Goal: Contribute content: Contribute content

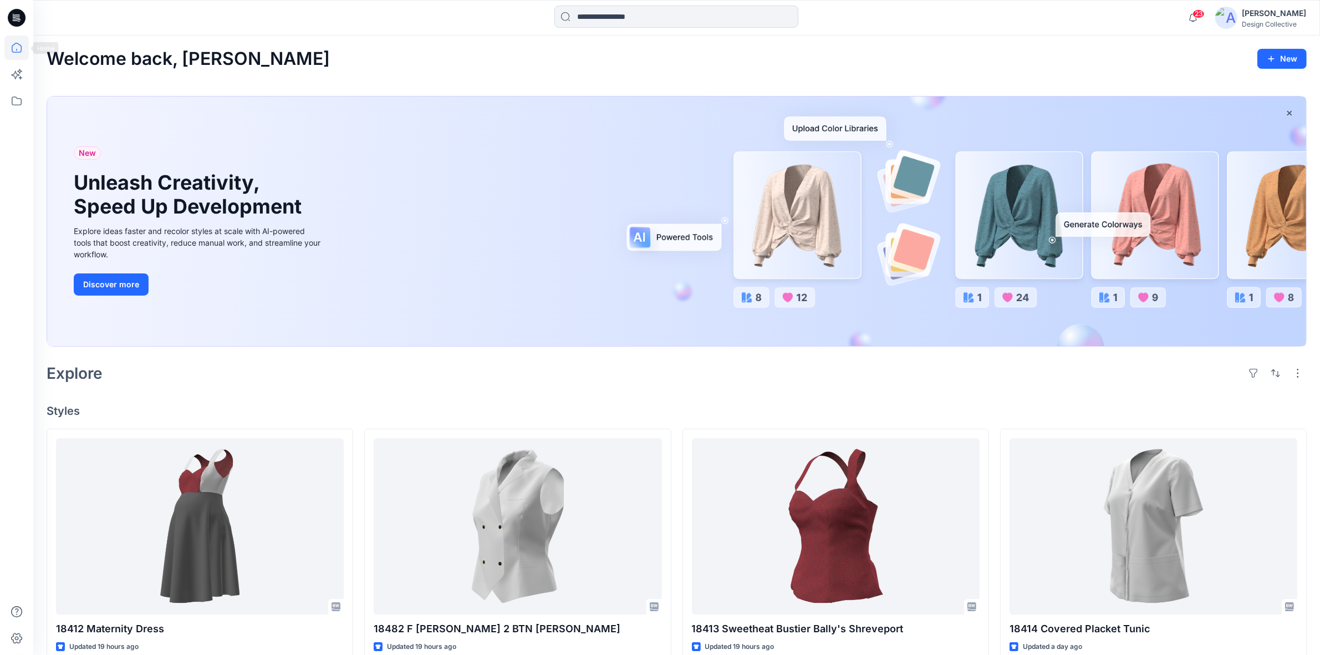
click at [12, 20] on icon at bounding box center [17, 18] width 18 height 18
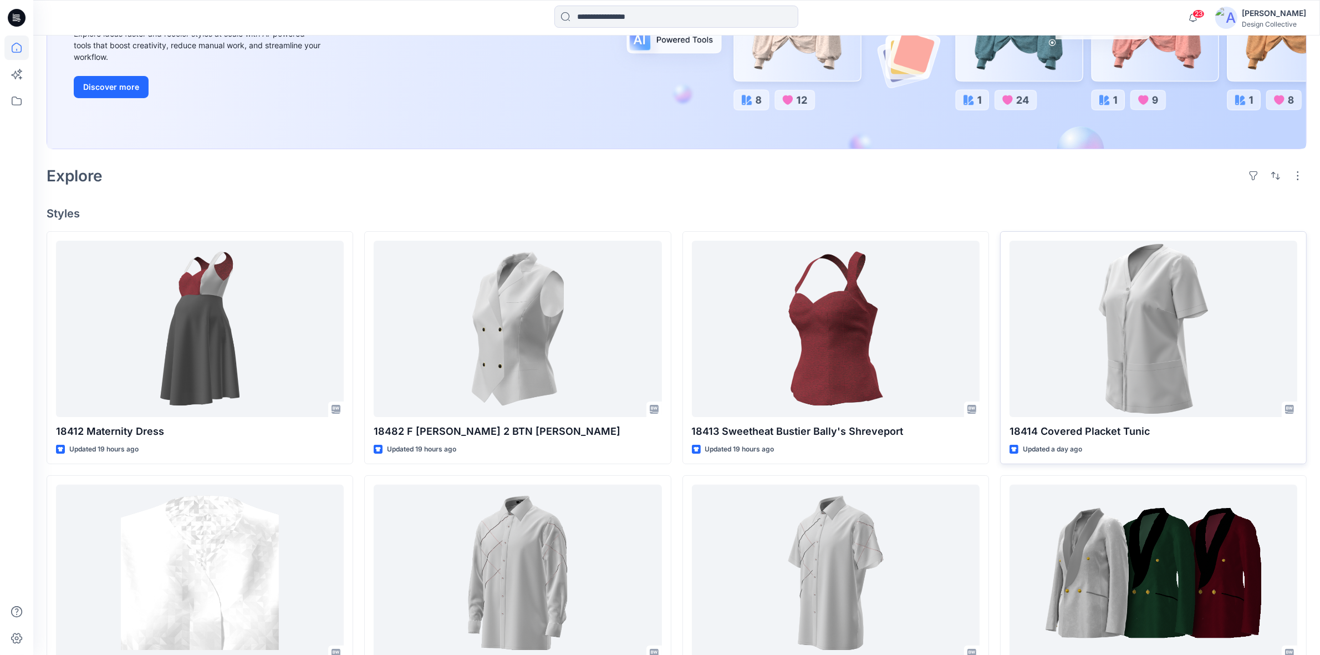
scroll to position [231, 0]
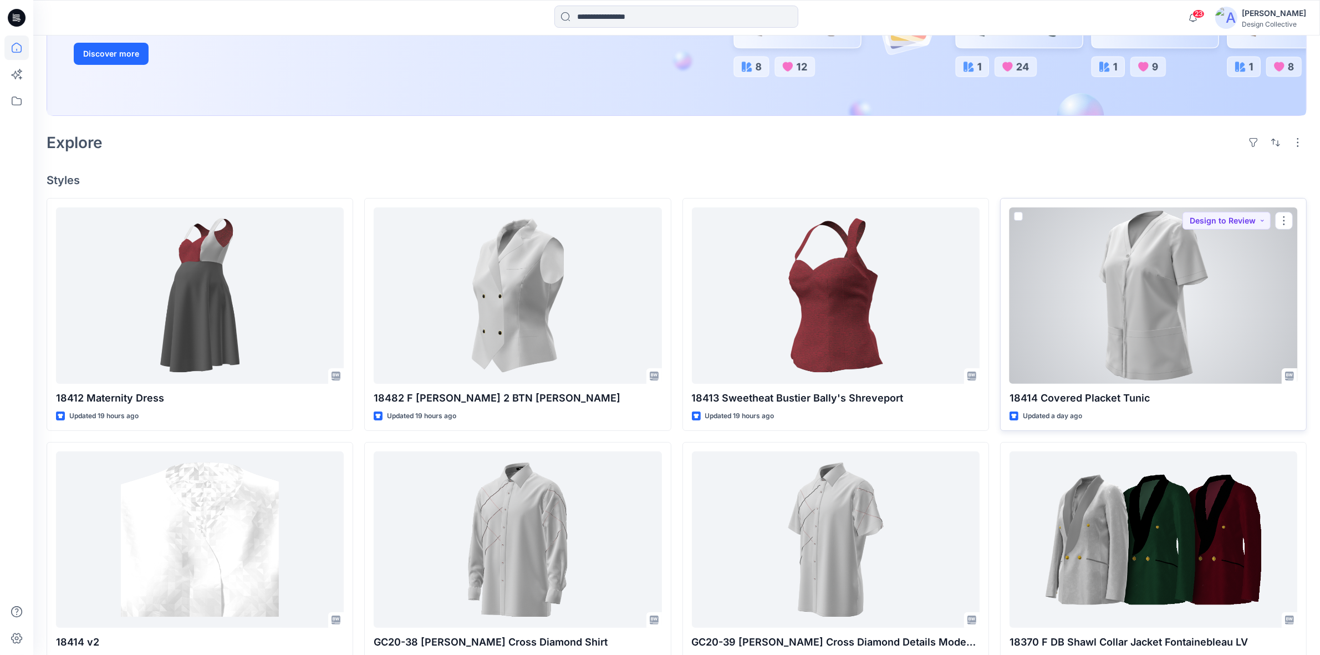
click at [1096, 267] on div at bounding box center [1154, 295] width 288 height 176
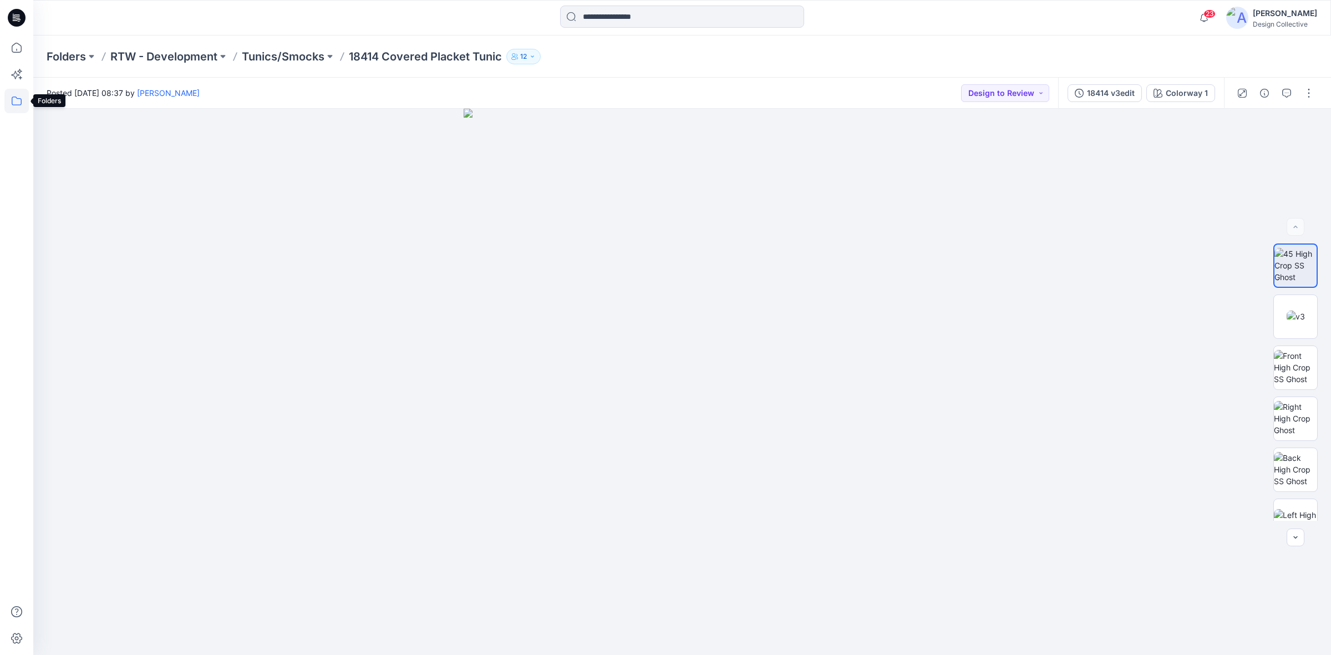
click at [23, 101] on icon at bounding box center [16, 101] width 24 height 24
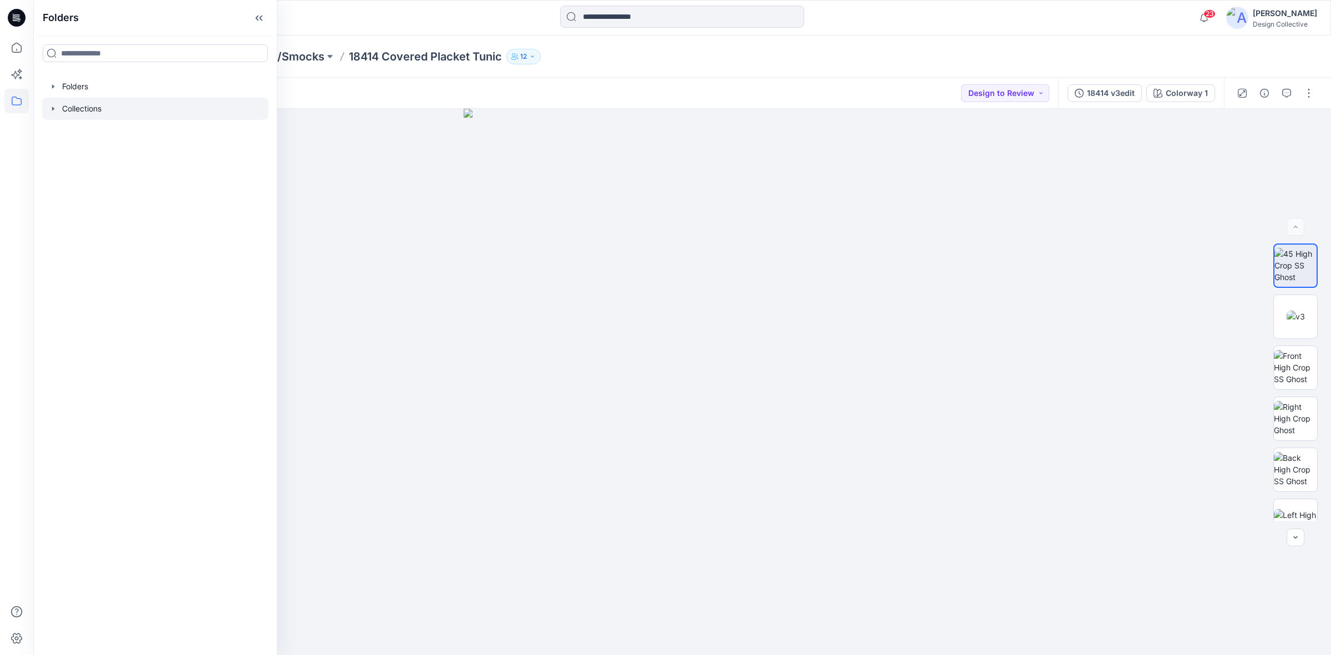
click at [53, 112] on icon "button" at bounding box center [53, 108] width 9 height 9
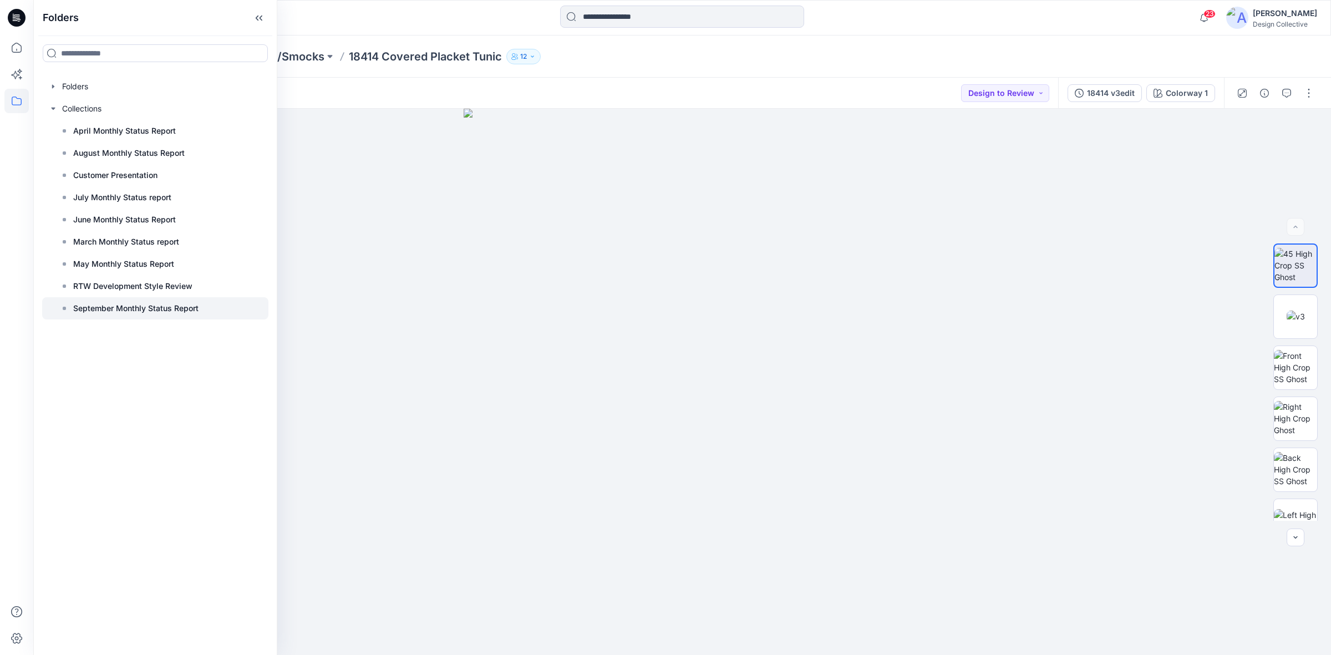
click at [135, 311] on p "September Monthly Status Report" at bounding box center [135, 308] width 125 height 13
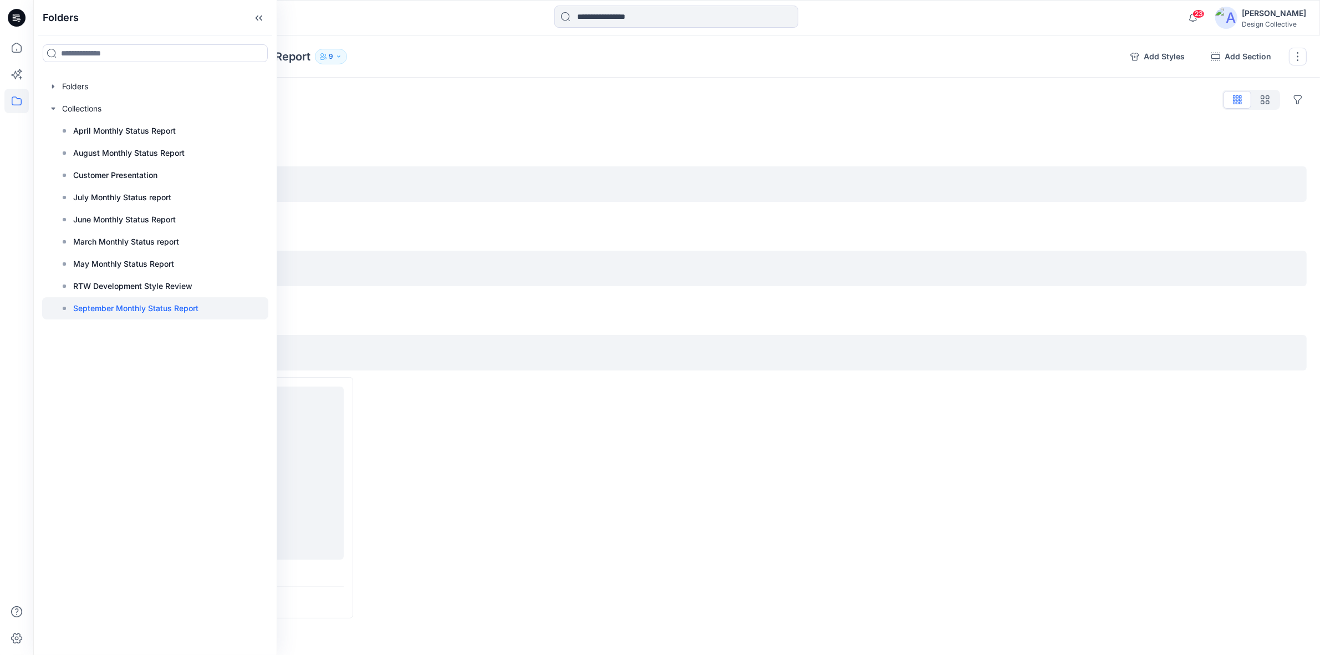
click at [911, 59] on div "Collections September Monthly Status Report 9" at bounding box center [584, 57] width 1075 height 16
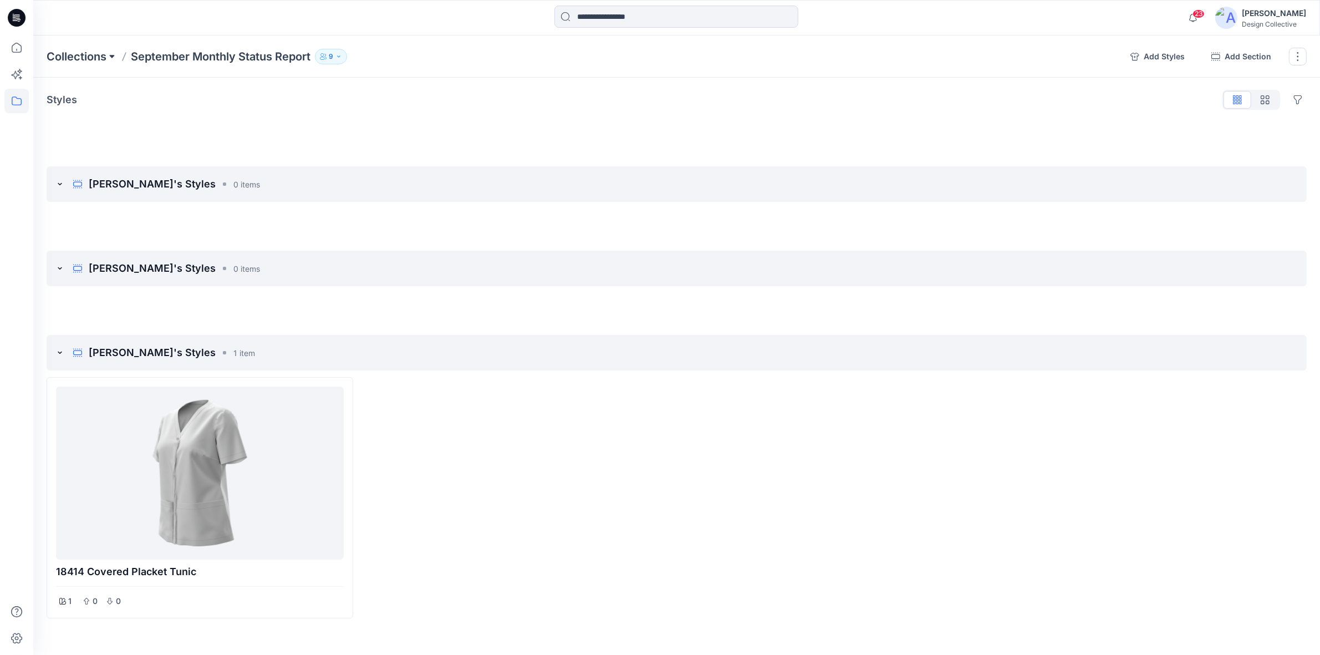
click at [108, 50] on button at bounding box center [111, 57] width 11 height 16
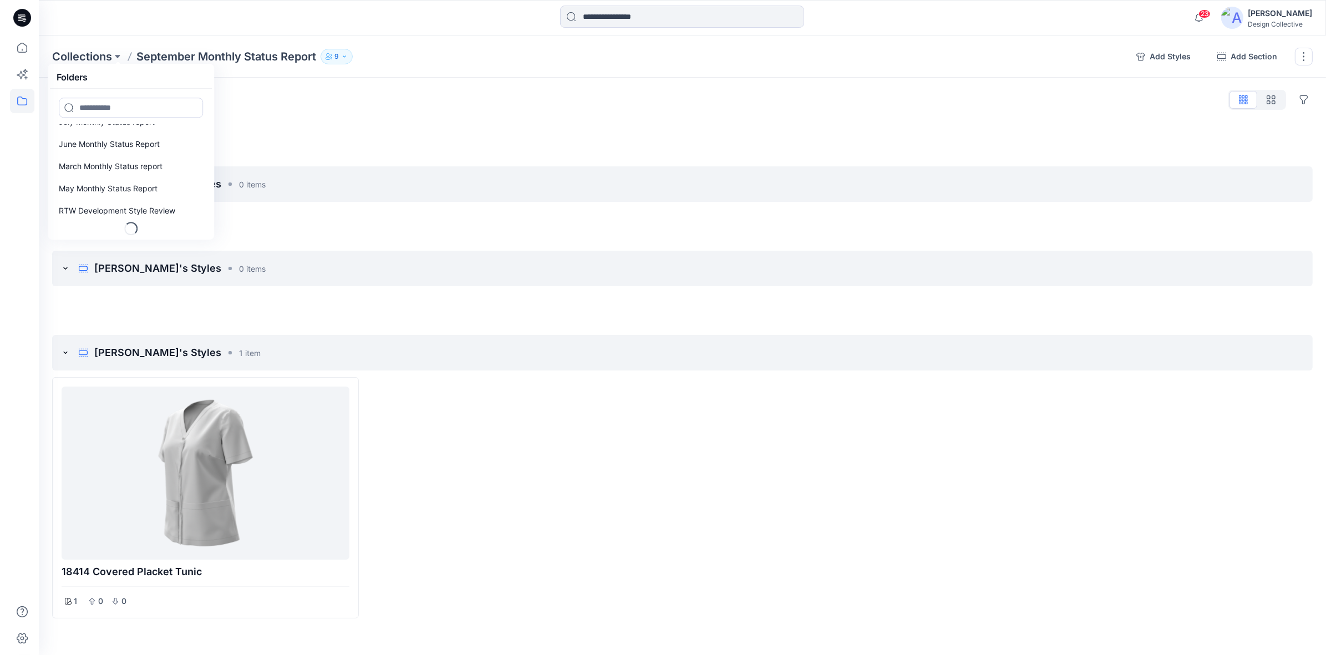
scroll to position [79, 0]
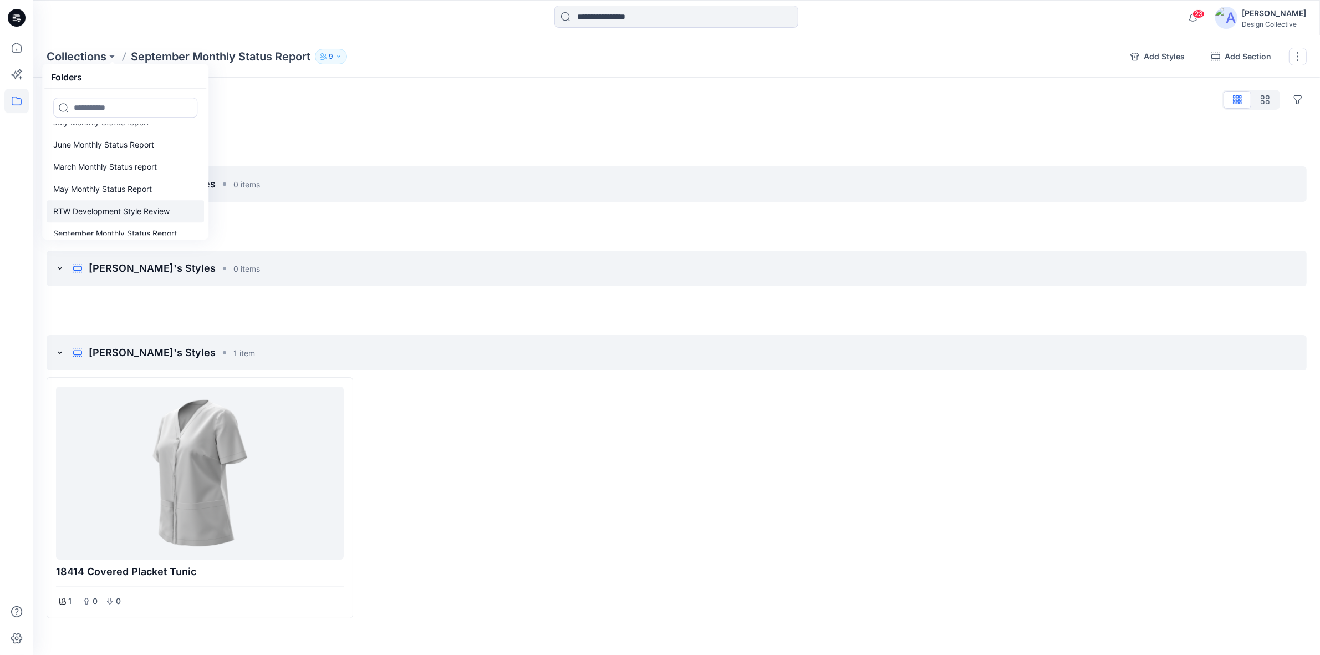
click at [134, 213] on p "RTW Development Style Review" at bounding box center [111, 211] width 116 height 13
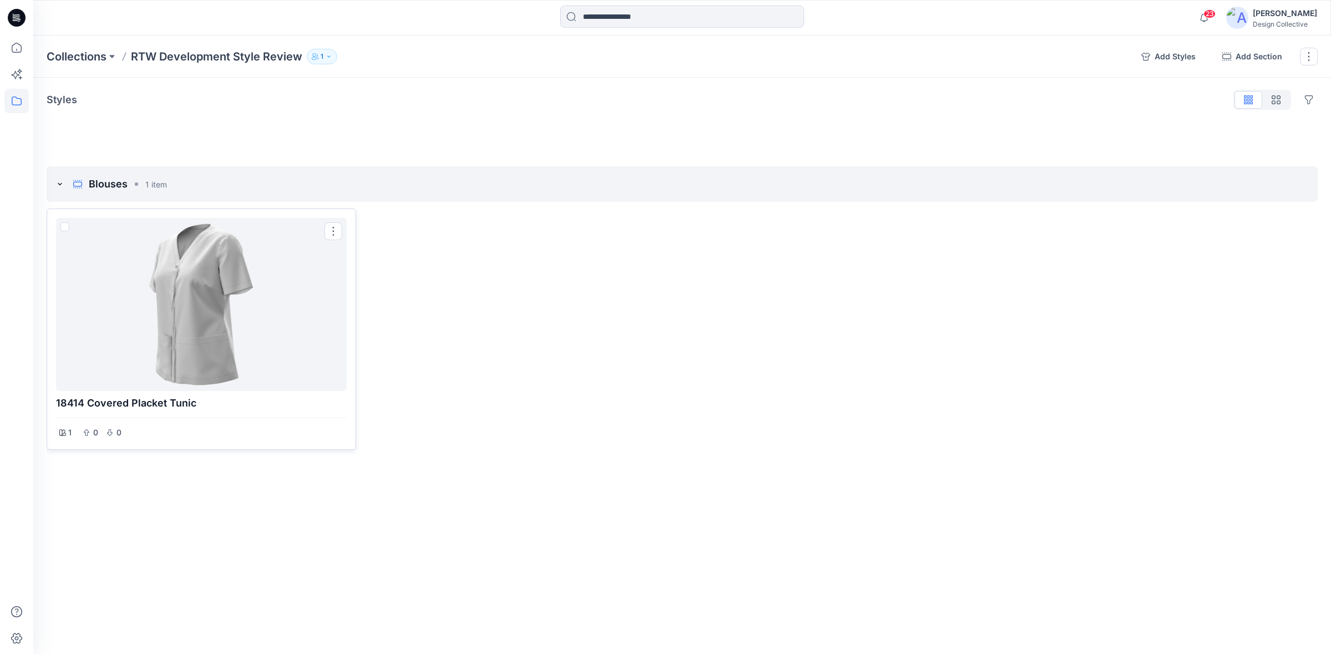
click at [162, 326] on div at bounding box center [201, 304] width 282 height 164
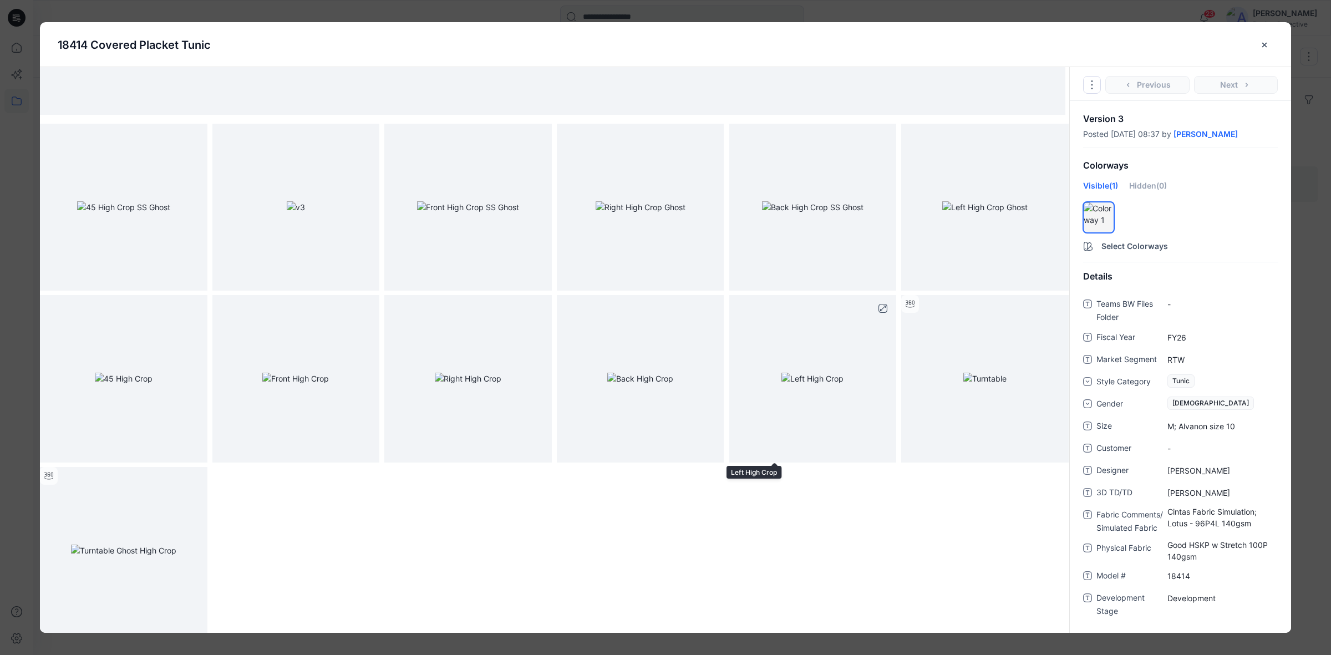
scroll to position [347, 0]
click at [1269, 40] on button "close-btn" at bounding box center [1264, 45] width 18 height 18
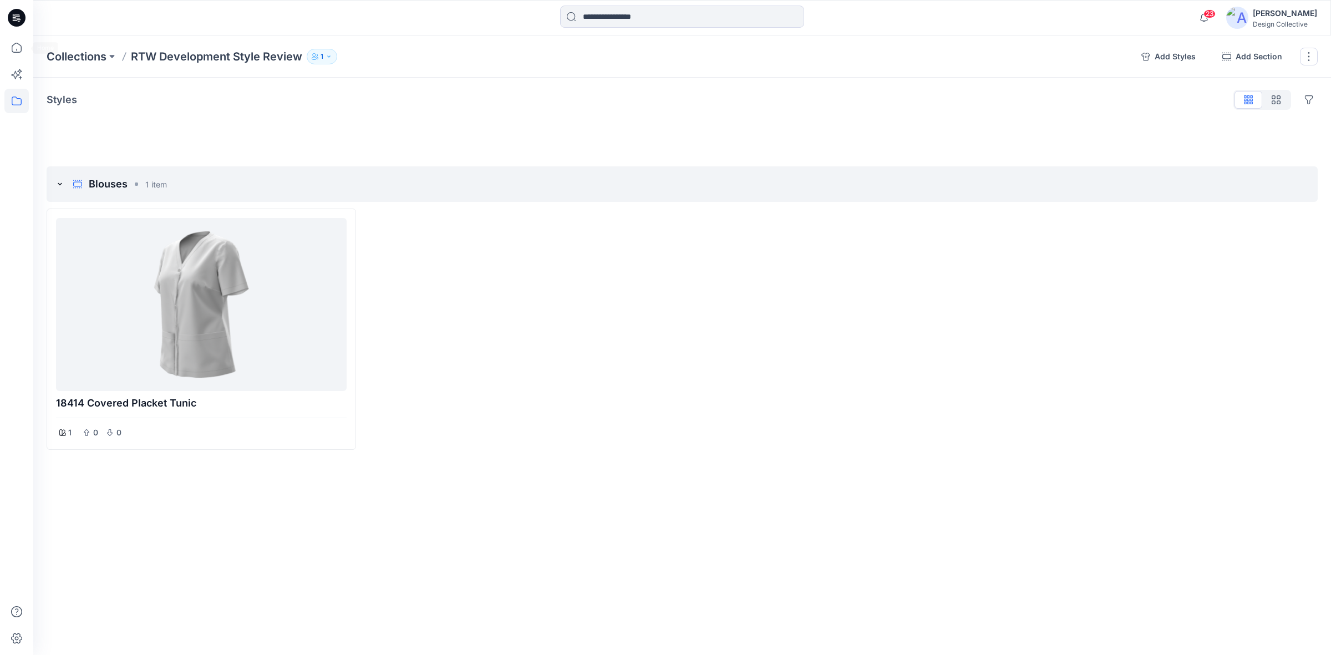
click at [21, 22] on icon at bounding box center [17, 18] width 18 height 18
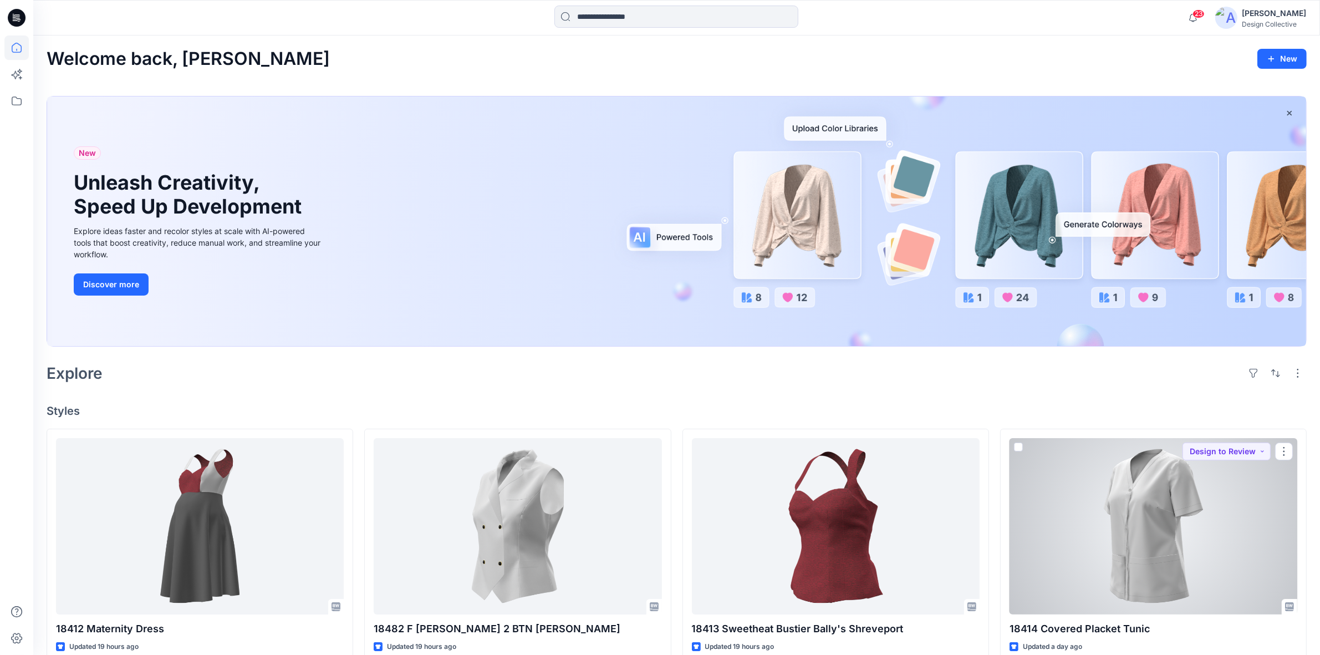
click at [1096, 500] on div at bounding box center [1154, 526] width 288 height 176
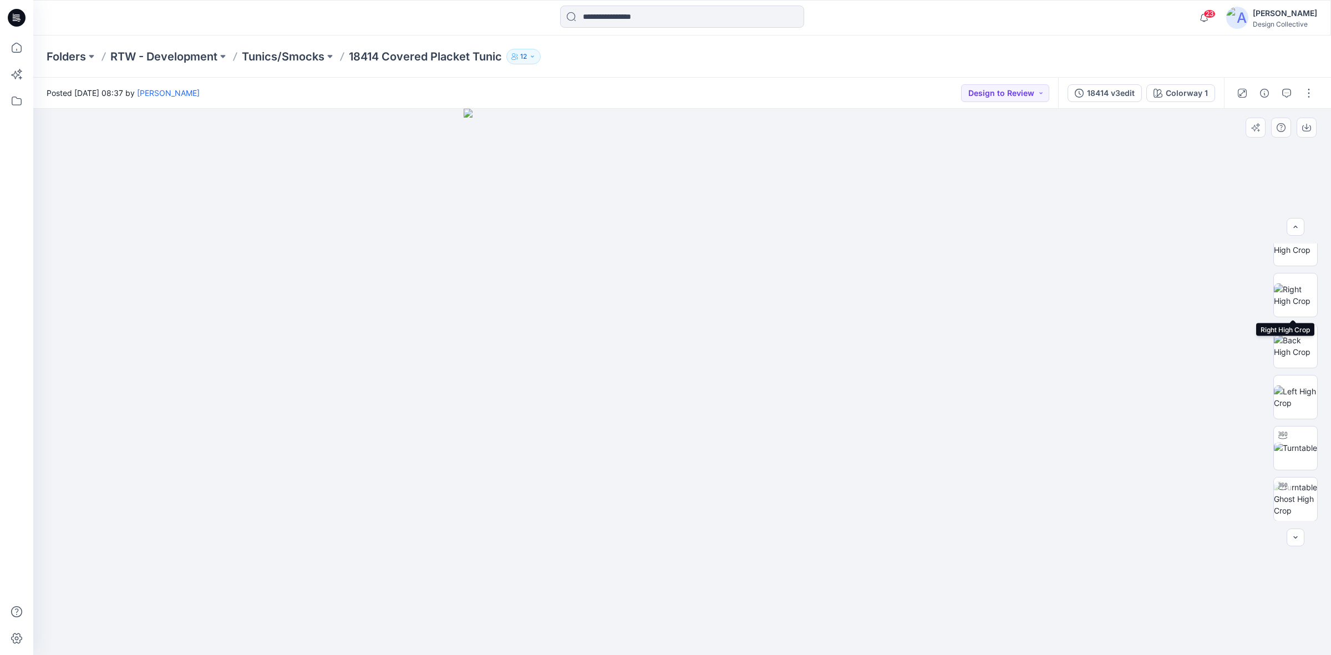
scroll to position [263, 0]
click at [1293, 313] on img at bounding box center [1295, 308] width 43 height 23
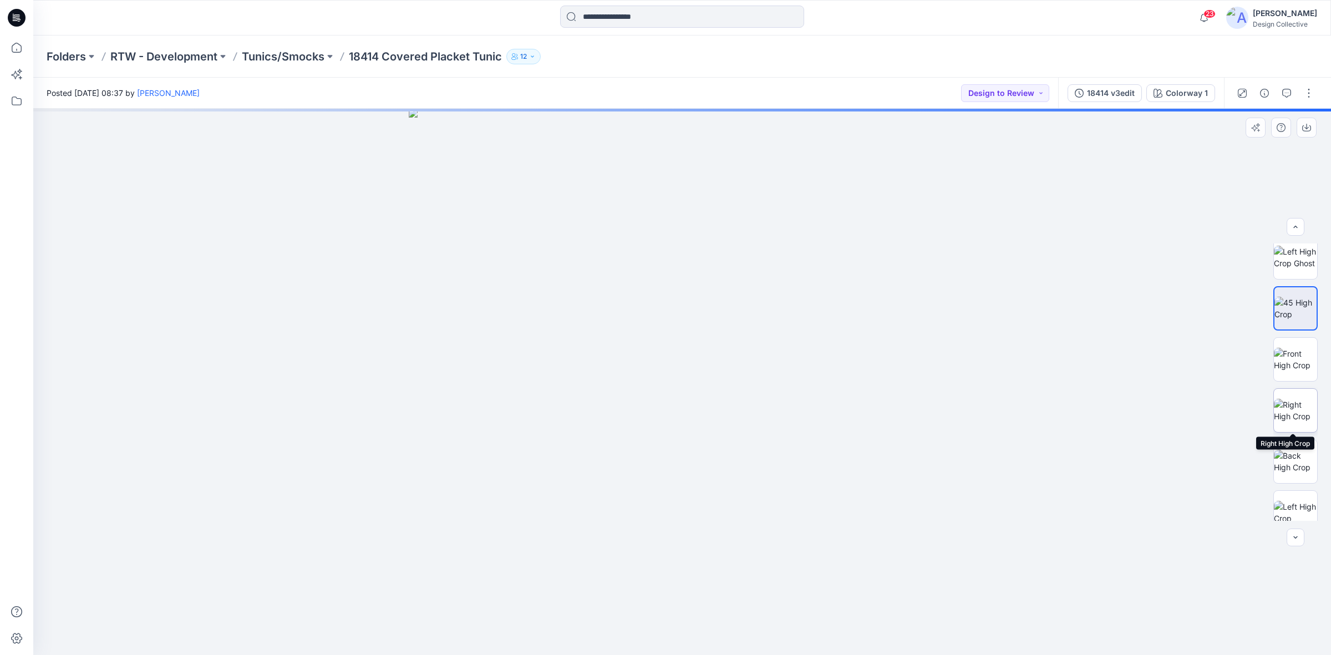
click at [1292, 404] on img at bounding box center [1295, 410] width 43 height 23
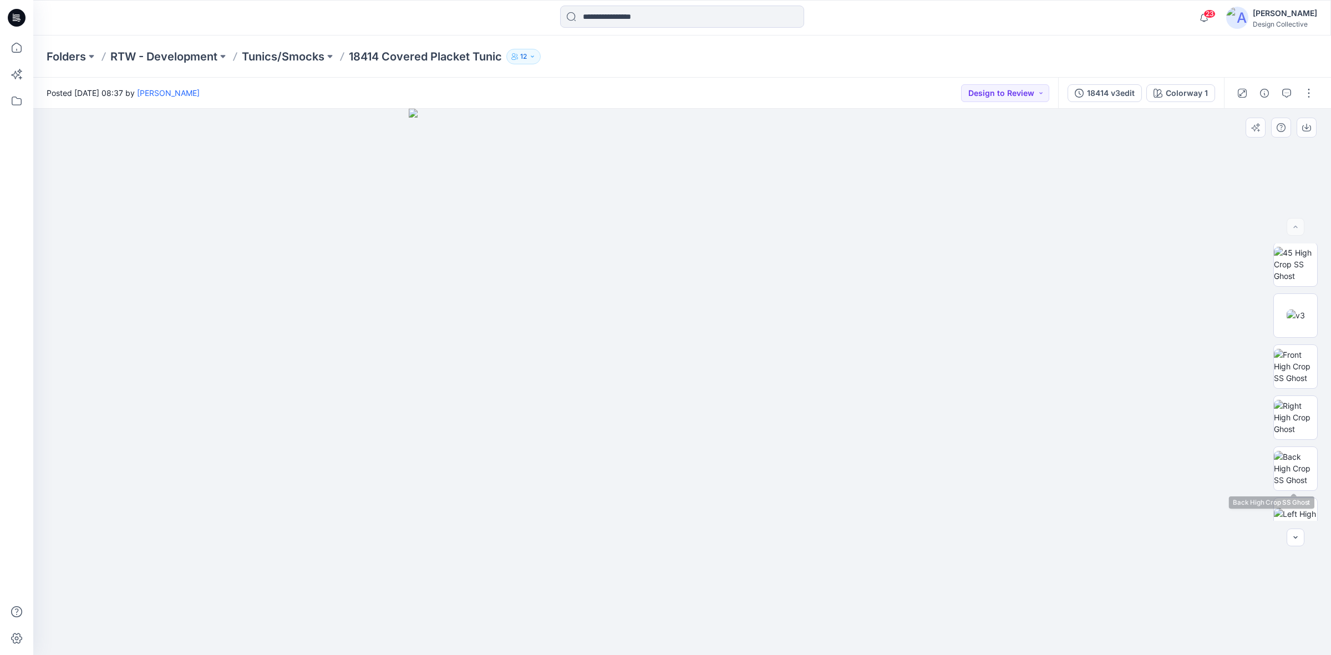
scroll to position [0, 0]
click at [1295, 322] on img at bounding box center [1296, 317] width 18 height 12
click at [1295, 276] on img at bounding box center [1295, 265] width 43 height 35
click at [1304, 93] on button "button" at bounding box center [1309, 93] width 18 height 18
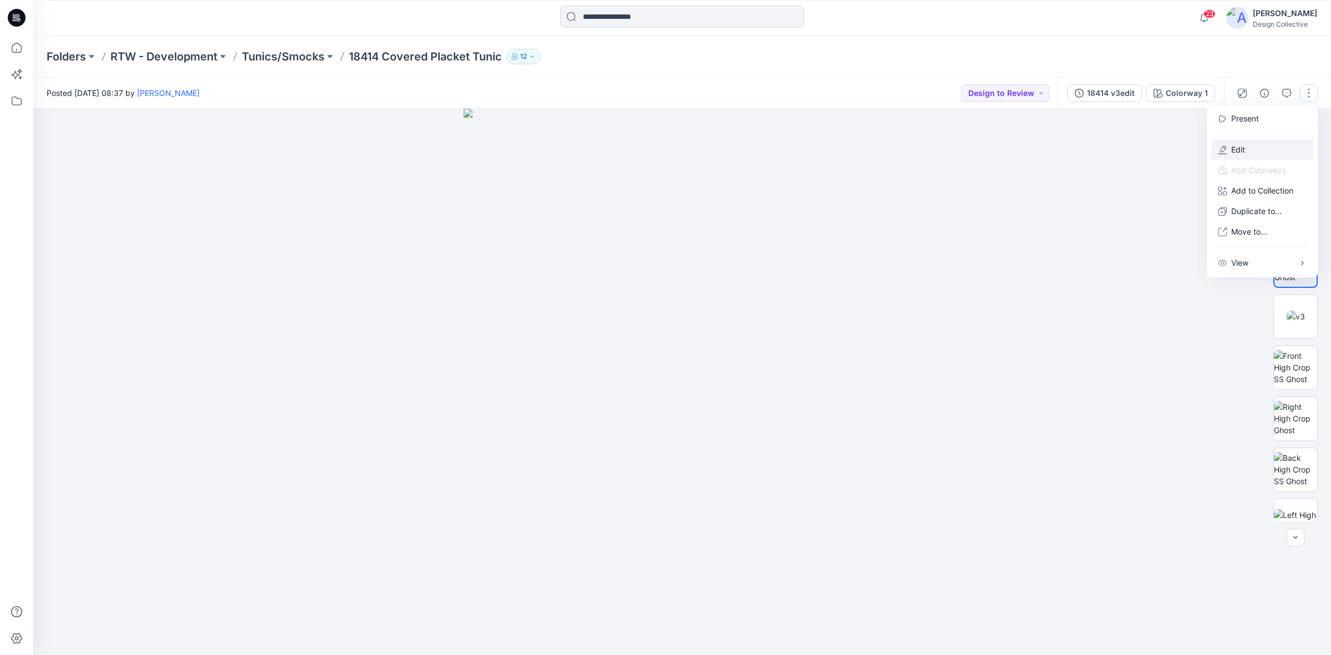
click at [1246, 147] on button "Edit" at bounding box center [1262, 149] width 102 height 21
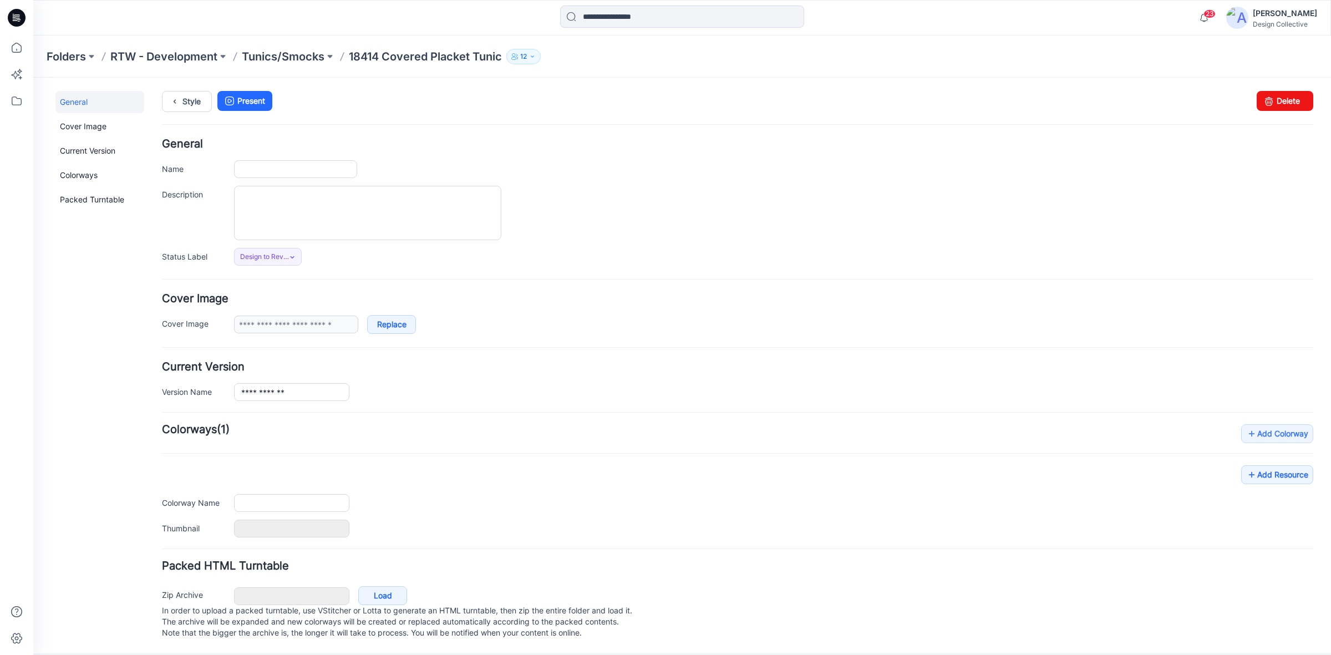
type input "**********"
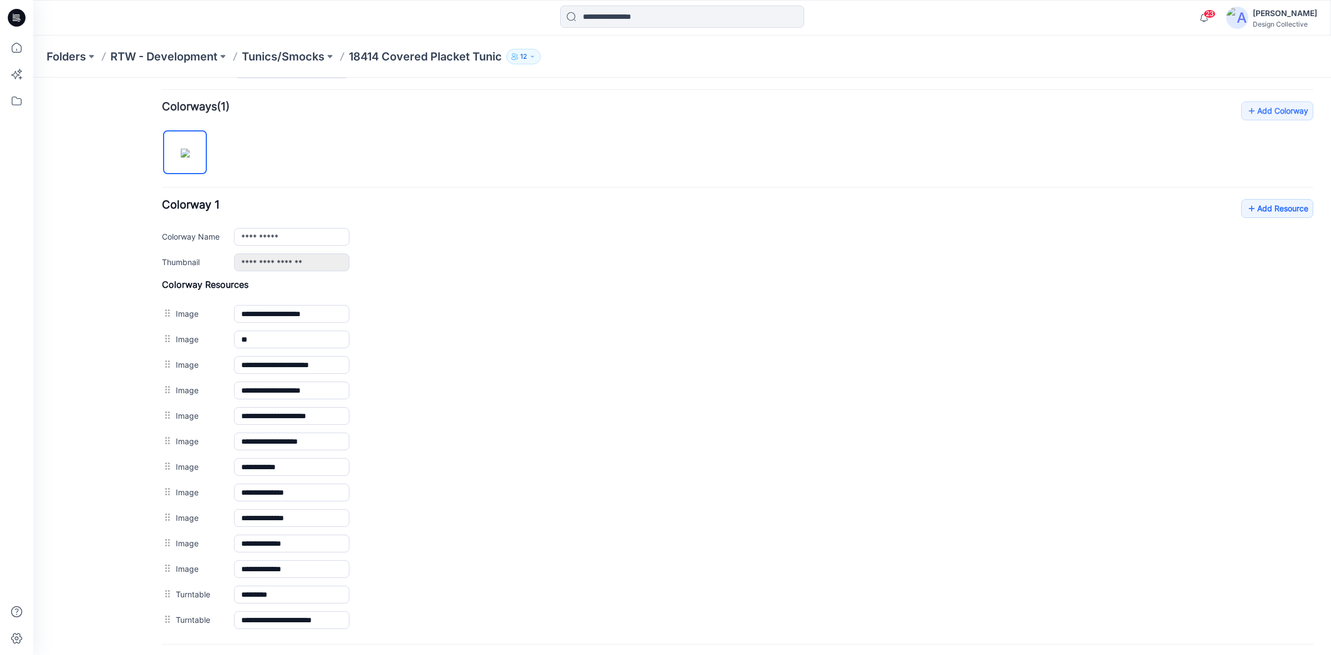
scroll to position [434, 0]
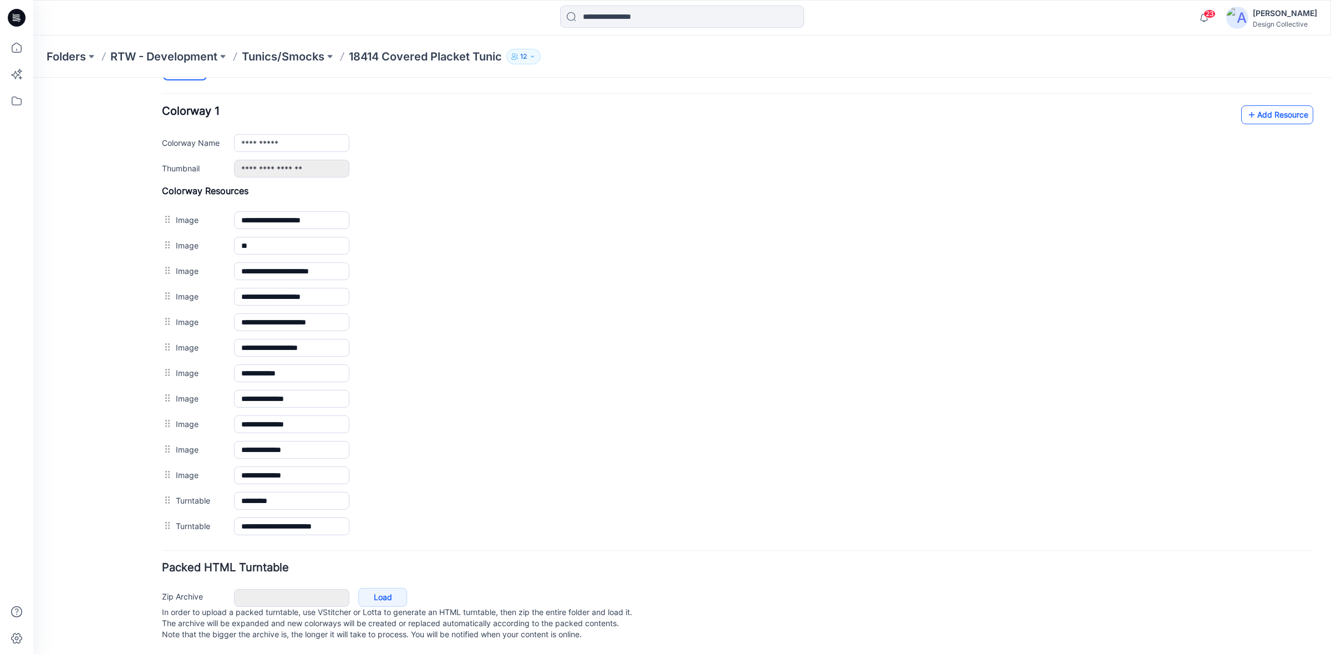
click at [1268, 105] on link "Add Resource" at bounding box center [1277, 114] width 72 height 19
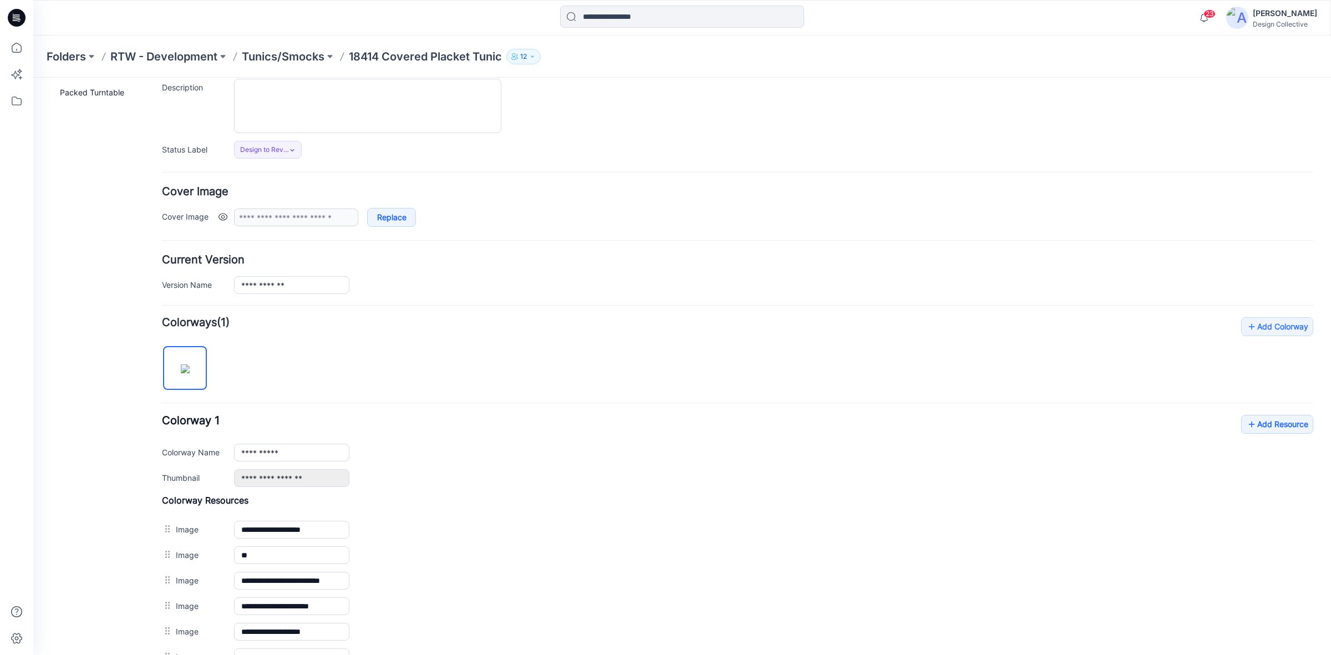
scroll to position [0, 0]
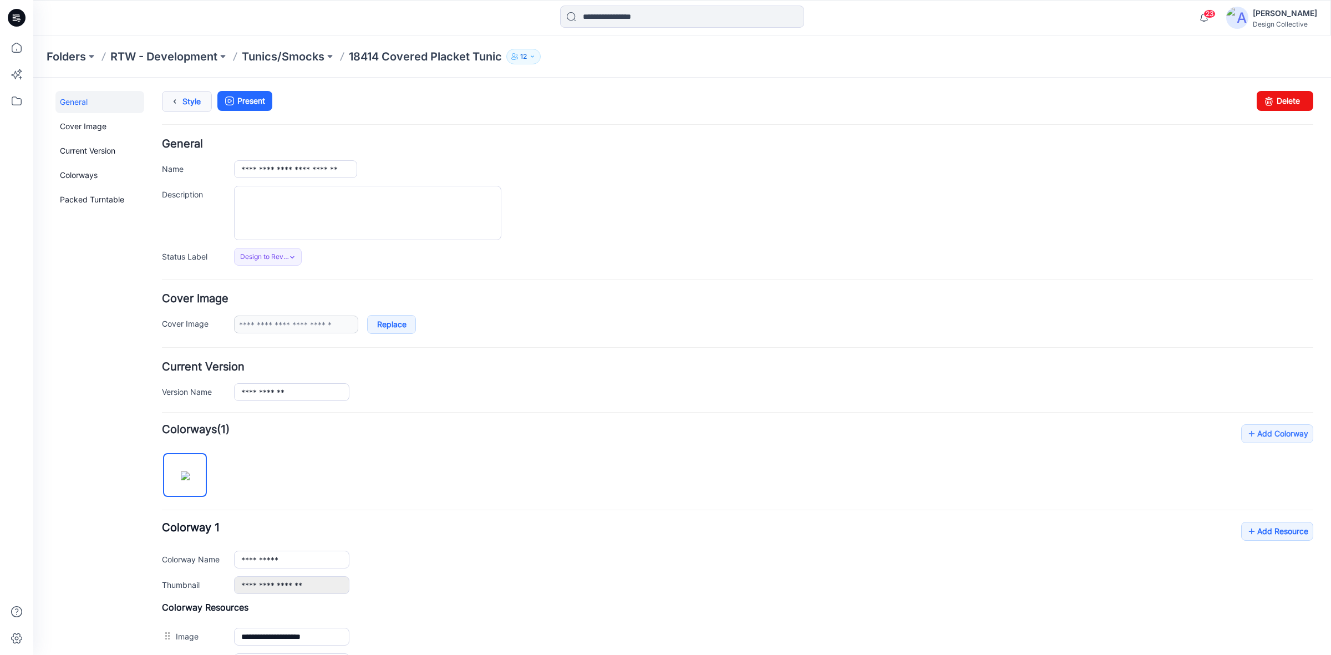
click at [194, 100] on link "Style" at bounding box center [187, 101] width 50 height 21
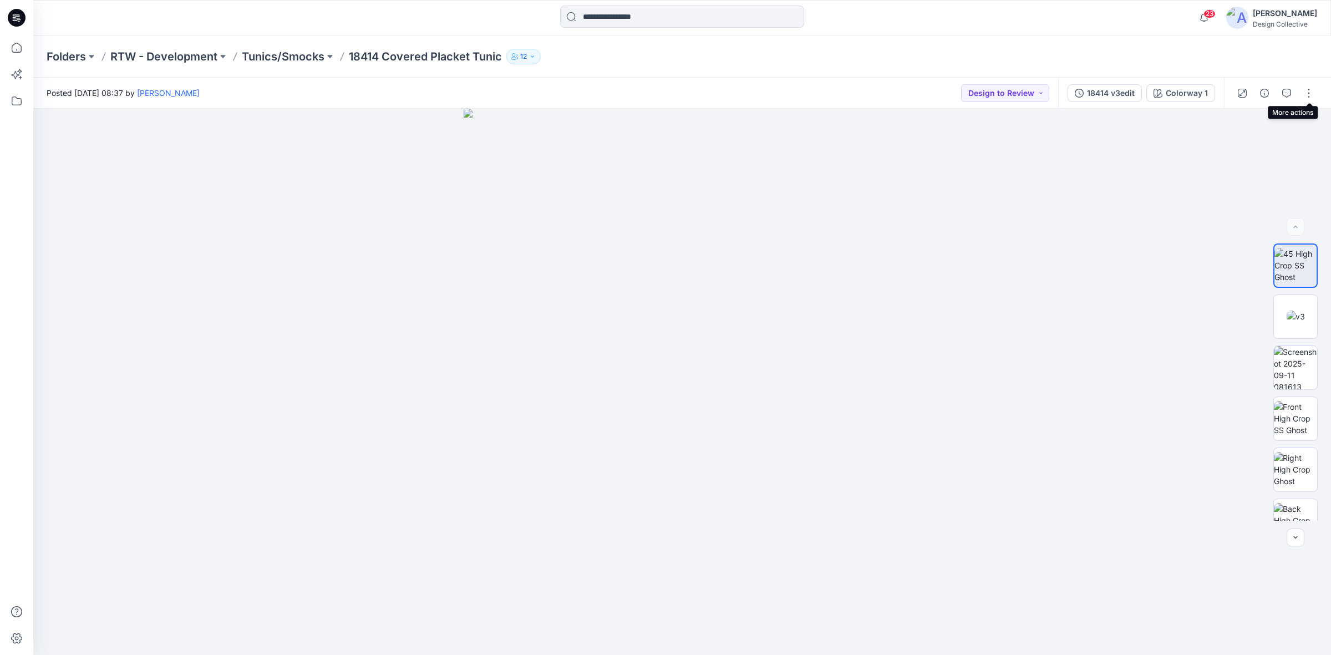
drag, startPoint x: 1306, startPoint y: 93, endPoint x: 1288, endPoint y: 103, distance: 20.6
click at [1306, 93] on button "button" at bounding box center [1309, 93] width 18 height 18
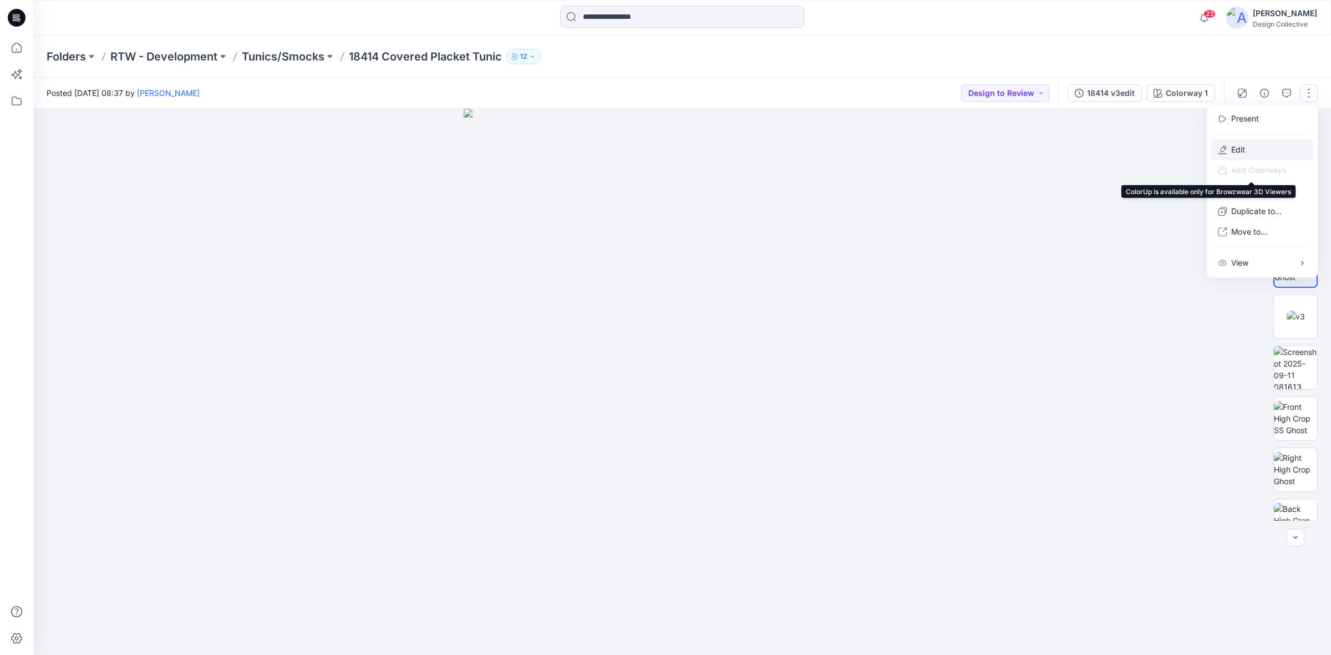
click at [1239, 148] on p "Edit" at bounding box center [1238, 150] width 14 height 12
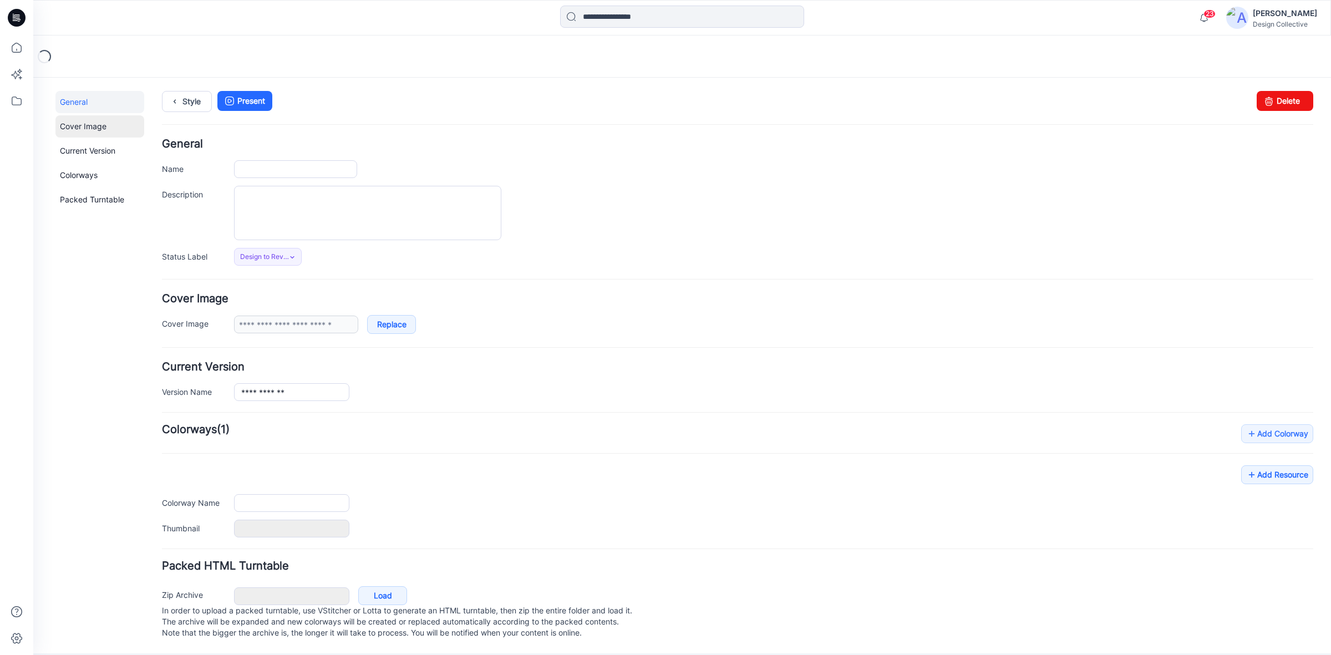
type input "**********"
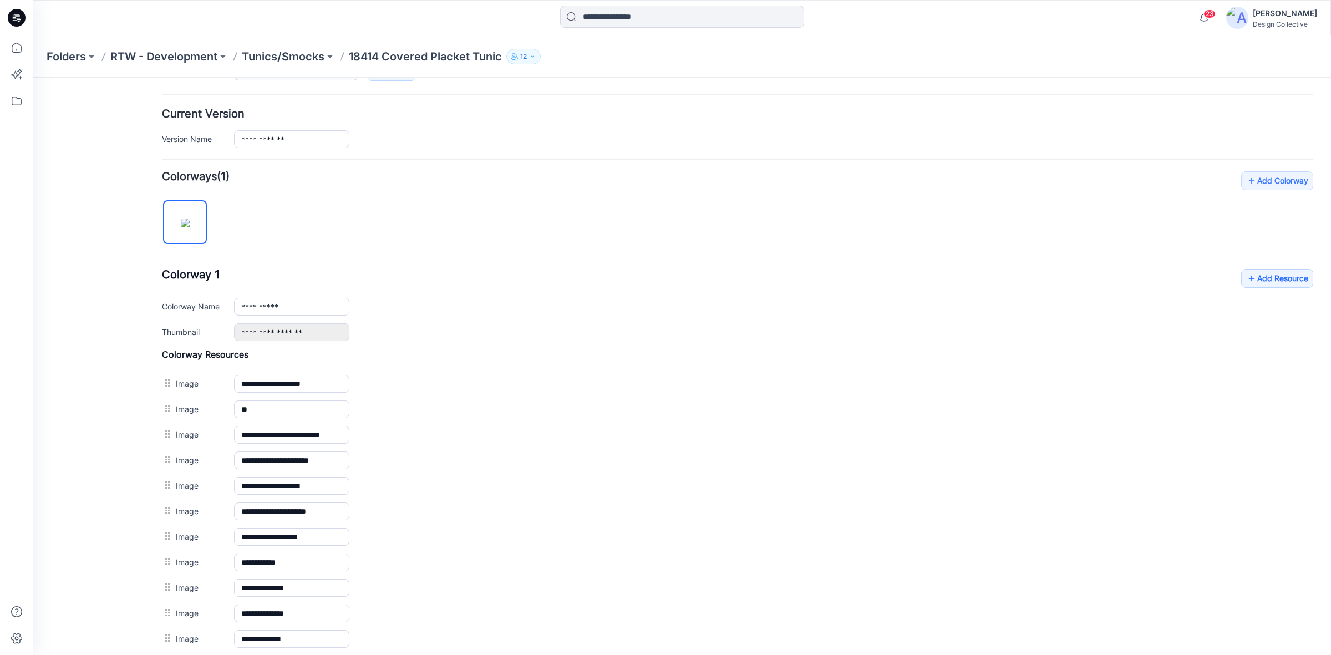
scroll to position [460, 0]
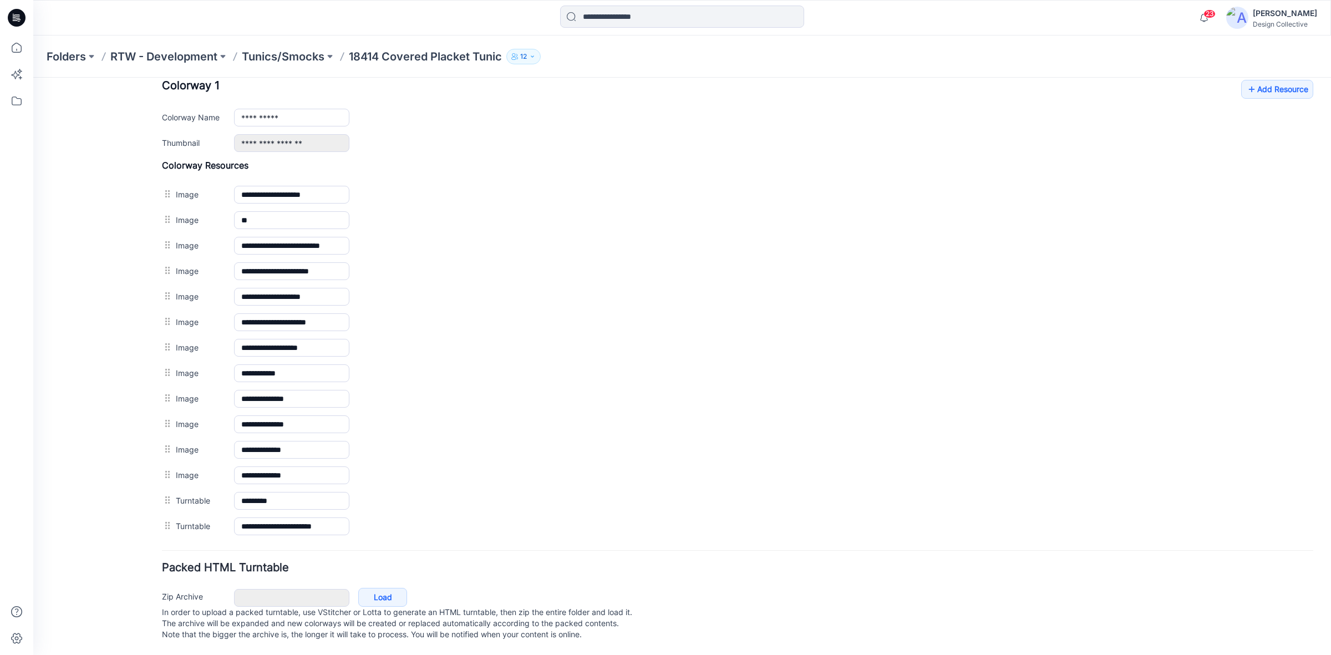
drag, startPoint x: 542, startPoint y: 228, endPoint x: 728, endPoint y: 84, distance: 234.7
click at [33, 78] on img at bounding box center [33, 78] width 0 height 0
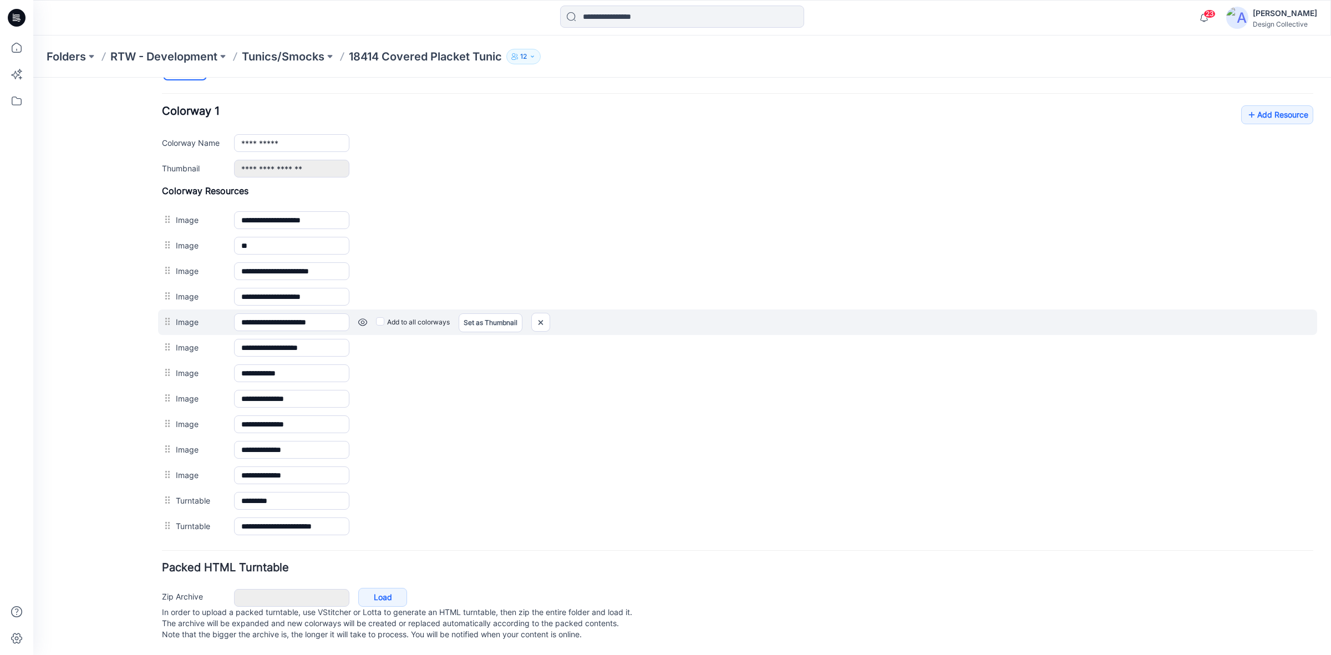
scroll to position [434, 0]
